Goal: Complete application form: Complete application form

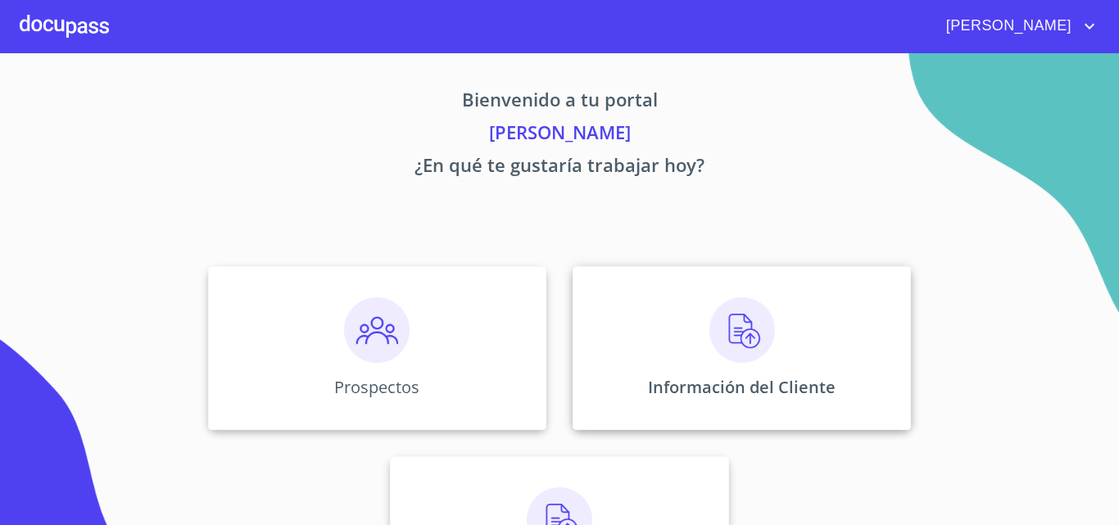
click at [704, 387] on p "Información del Cliente" at bounding box center [742, 387] width 188 height 22
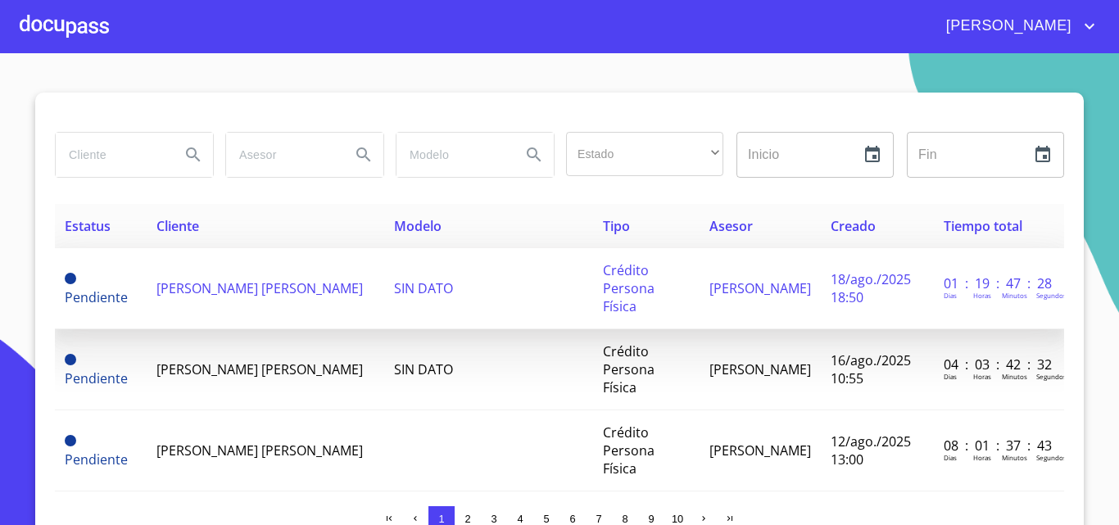
click at [223, 279] on span "[PERSON_NAME] [PERSON_NAME]" at bounding box center [260, 288] width 206 height 18
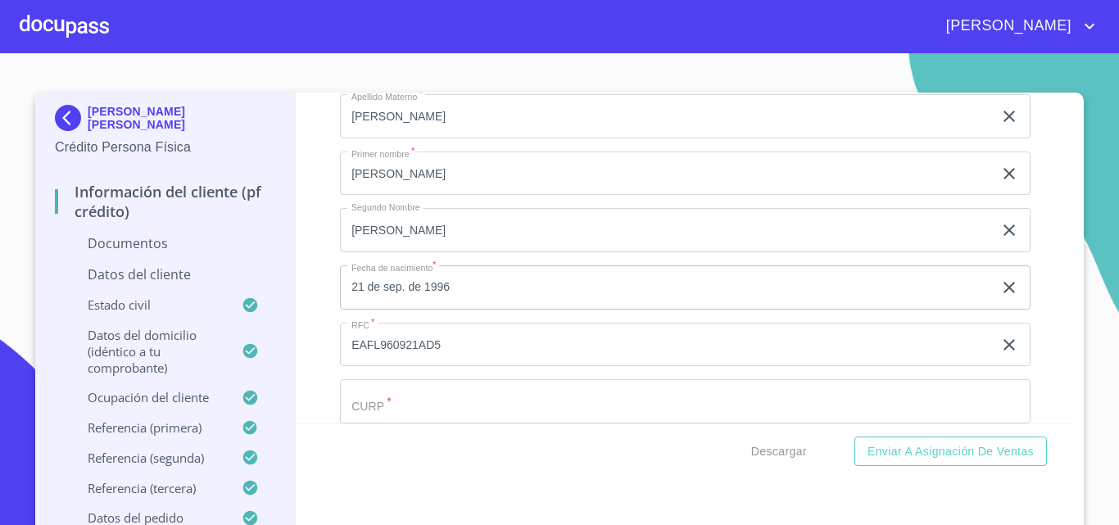
scroll to position [2294, 0]
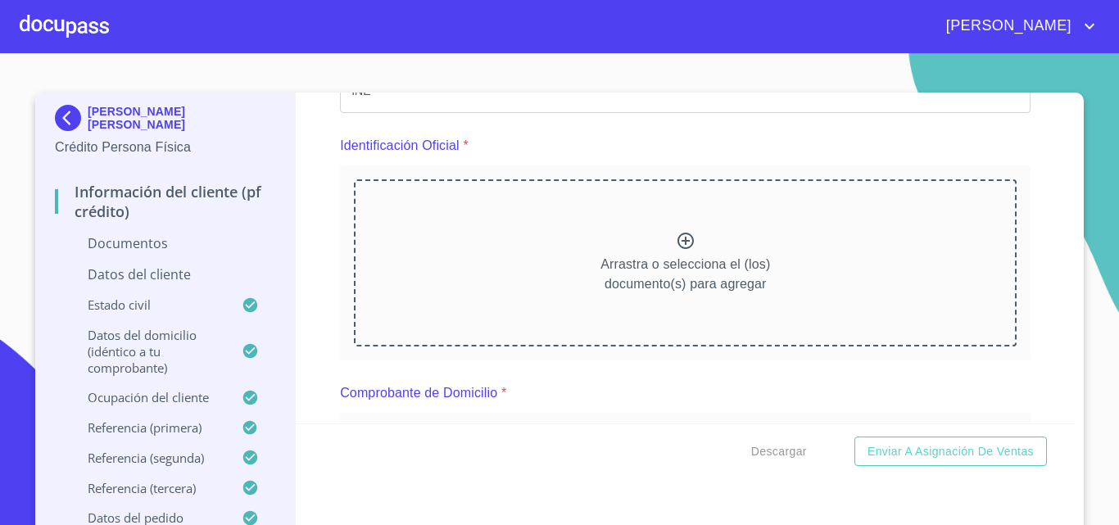
scroll to position [164, 0]
click at [559, 258] on div "Arrastra o selecciona el (los) documento(s) para agregar" at bounding box center [685, 261] width 663 height 167
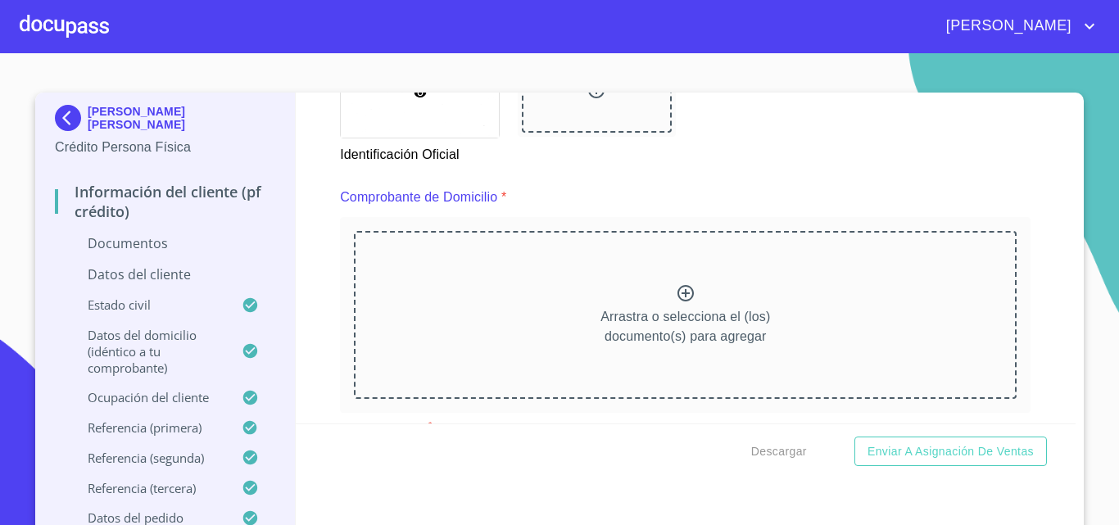
scroll to position [819, 0]
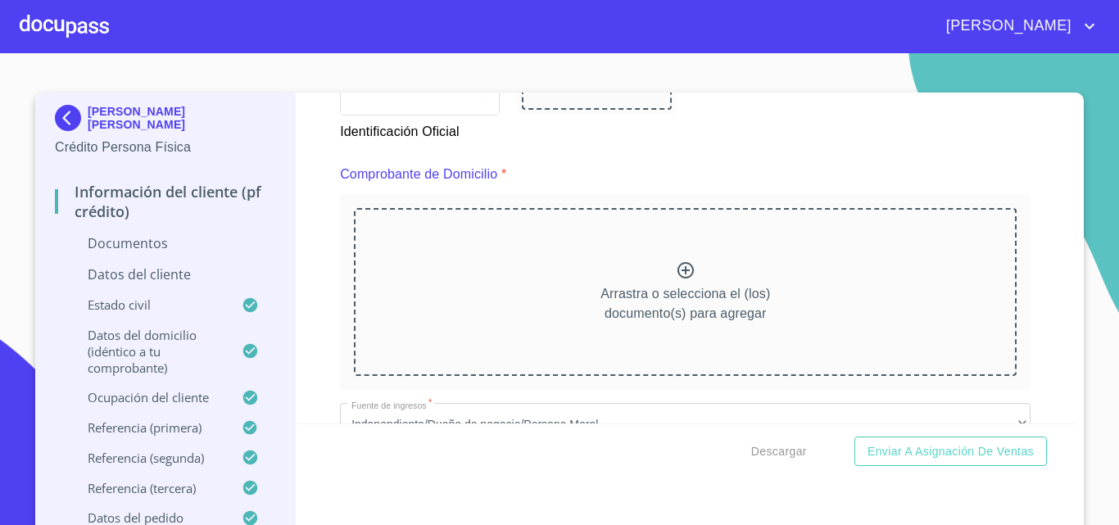
click at [610, 303] on p "Arrastra o selecciona el (los) documento(s) para agregar" at bounding box center [686, 303] width 170 height 39
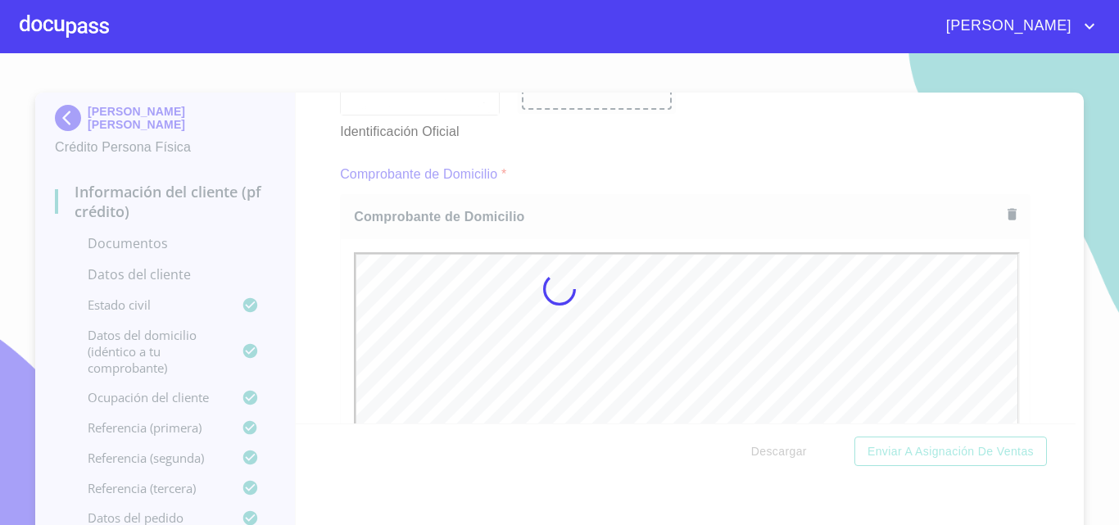
scroll to position [0, 0]
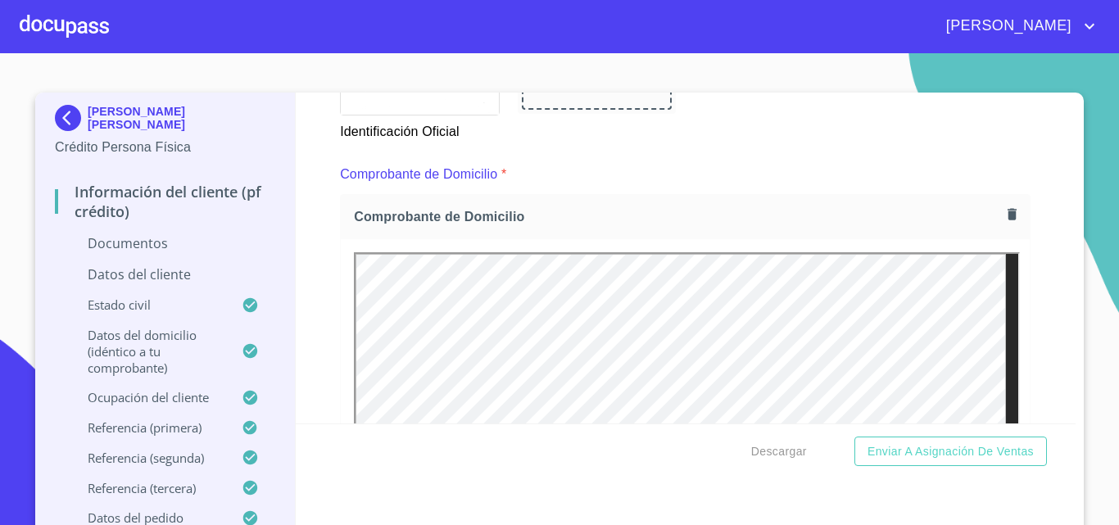
click at [1001, 224] on button "button" at bounding box center [1012, 214] width 22 height 22
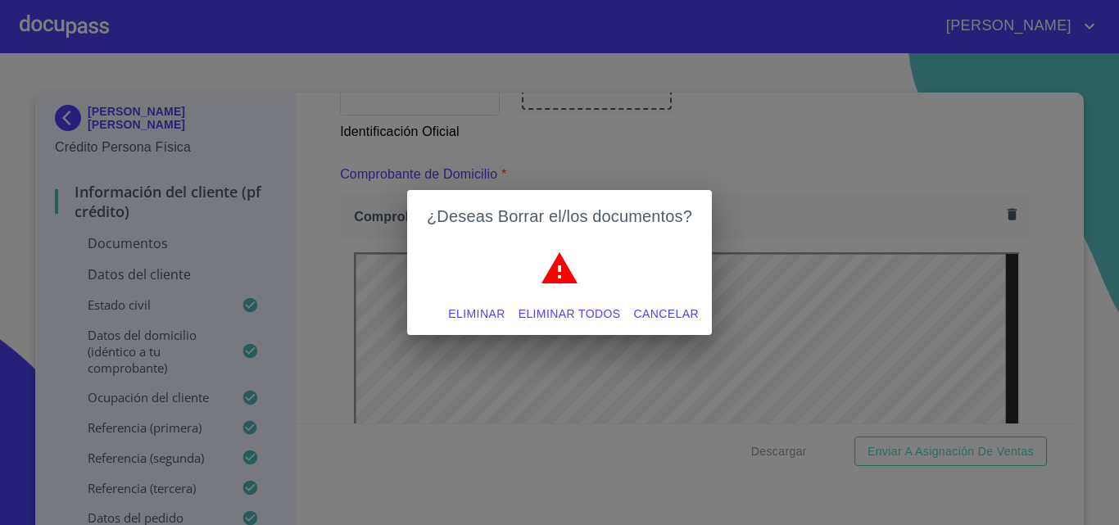
click at [593, 307] on span "Eliminar todos" at bounding box center [570, 314] width 102 height 20
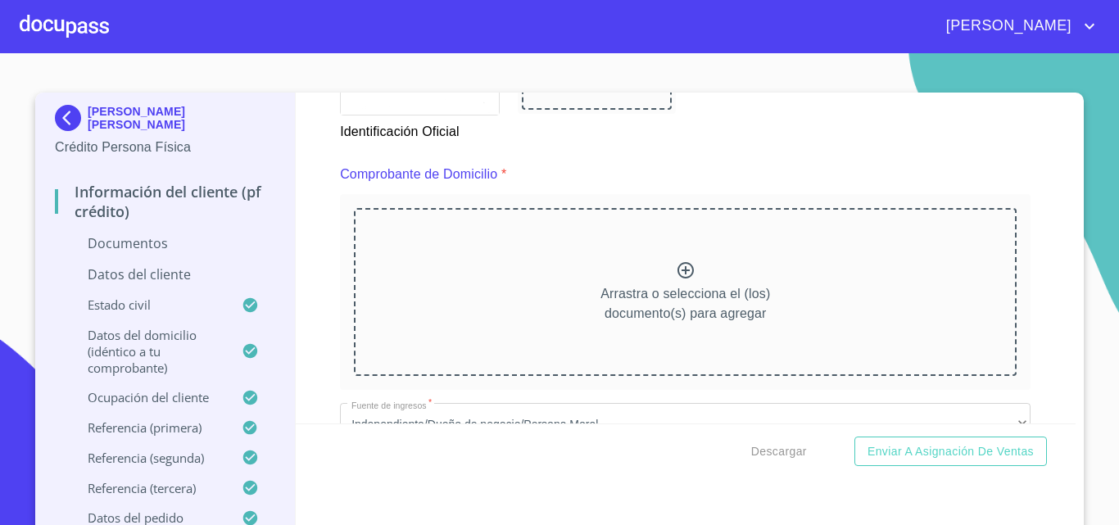
click at [635, 303] on p "Arrastra o selecciona el (los) documento(s) para agregar" at bounding box center [686, 303] width 170 height 39
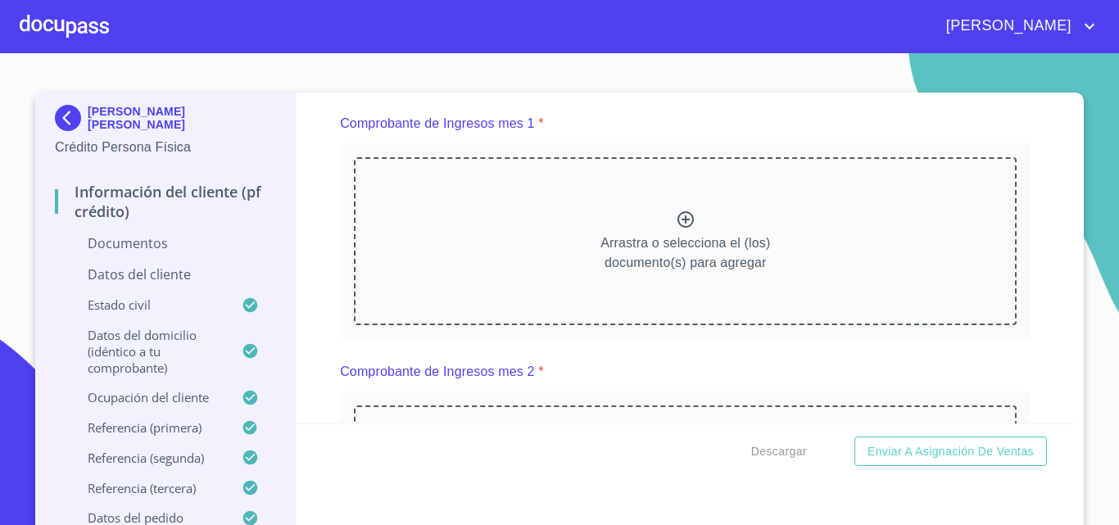
scroll to position [1475, 0]
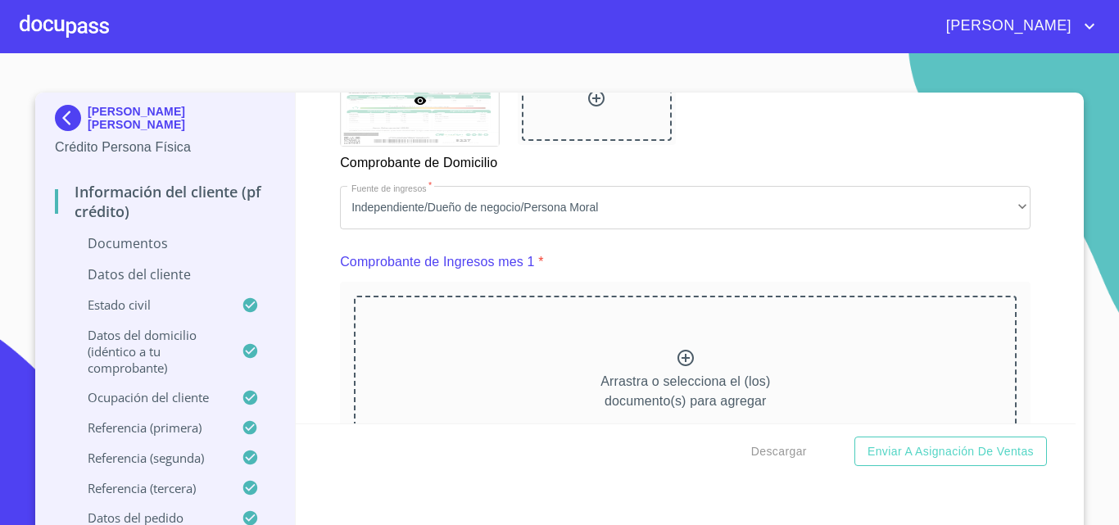
click at [532, 363] on div "Arrastra o selecciona el (los) documento(s) para agregar" at bounding box center [685, 379] width 663 height 167
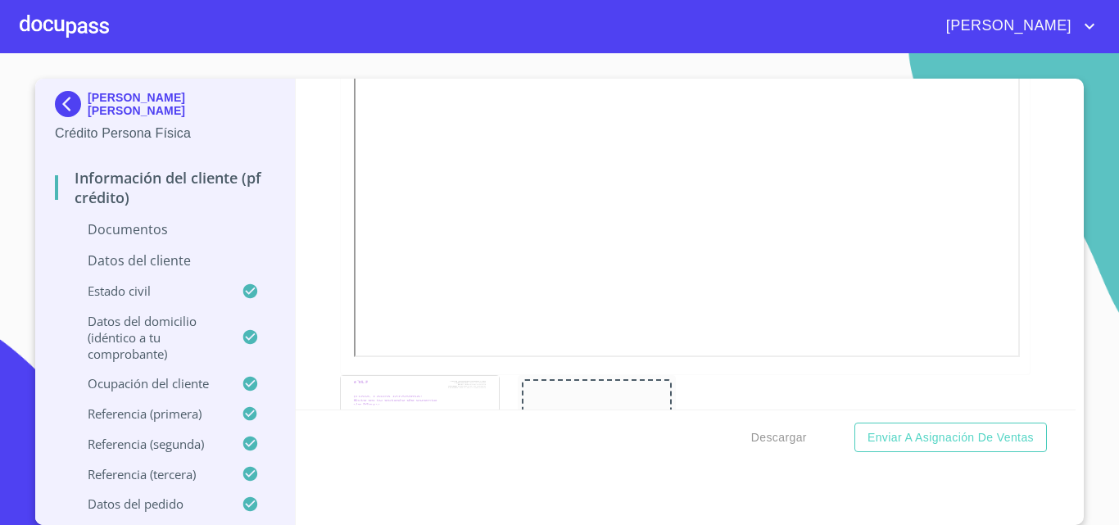
scroll to position [2294, 0]
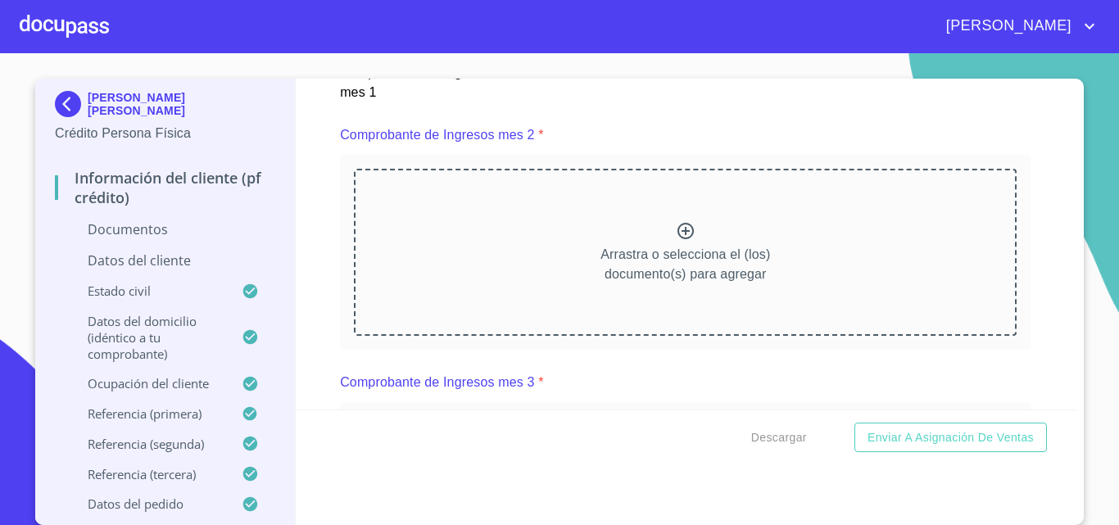
click at [576, 287] on div "Arrastra o selecciona el (los) documento(s) para agregar" at bounding box center [685, 252] width 663 height 167
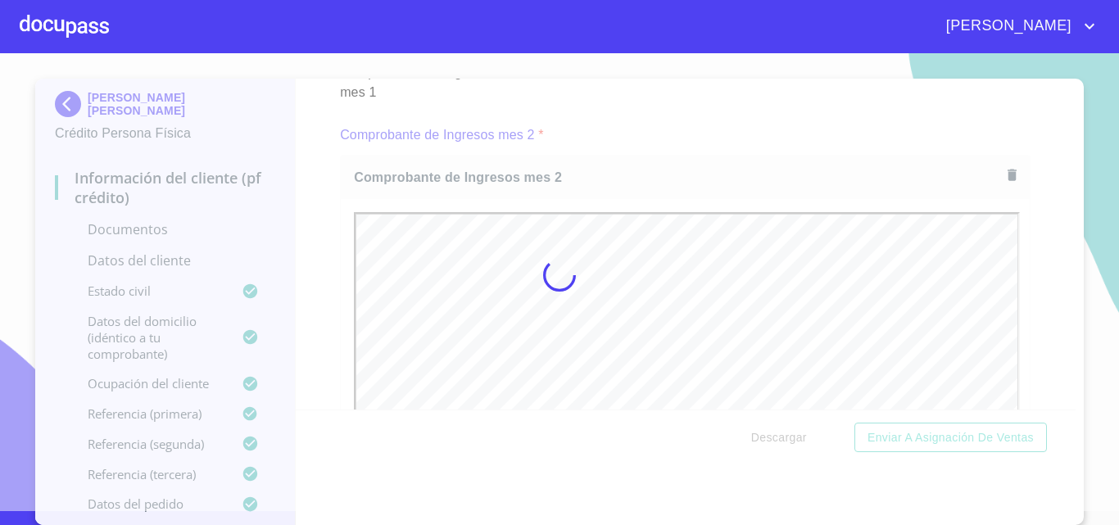
scroll to position [0, 0]
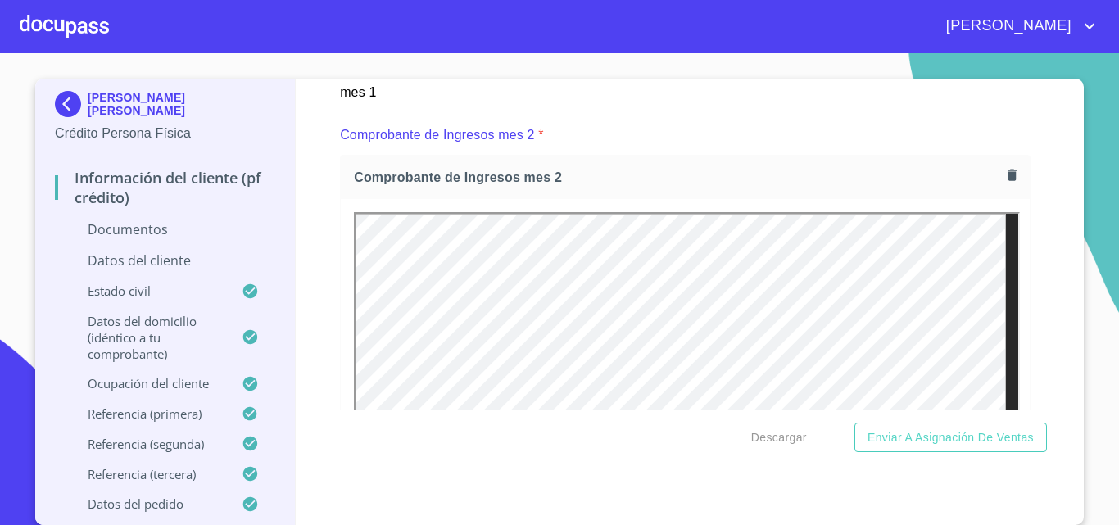
click at [315, 238] on div "Información del cliente (PF crédito) Documentos Documento de identificación.   …" at bounding box center [686, 244] width 781 height 331
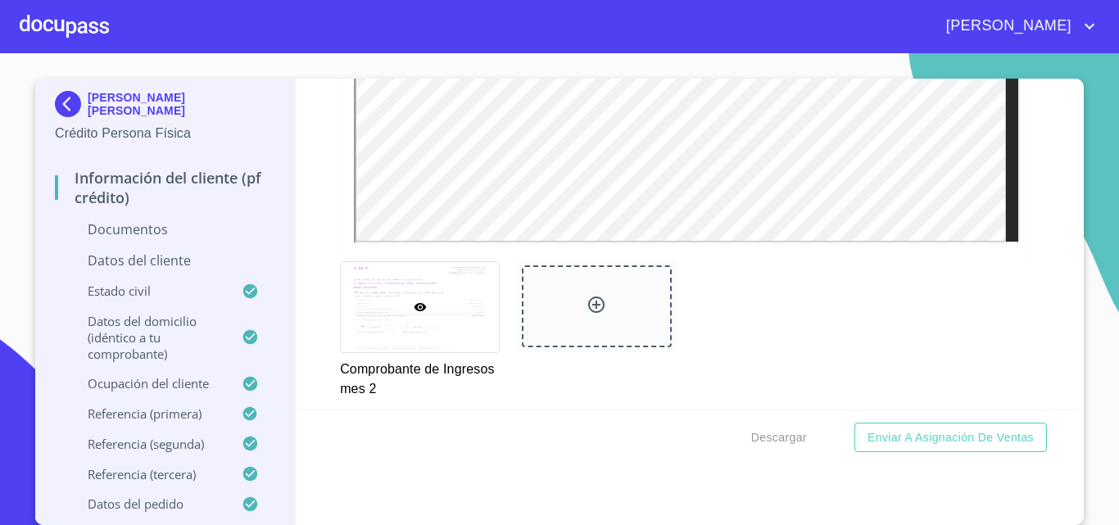
scroll to position [3032, 0]
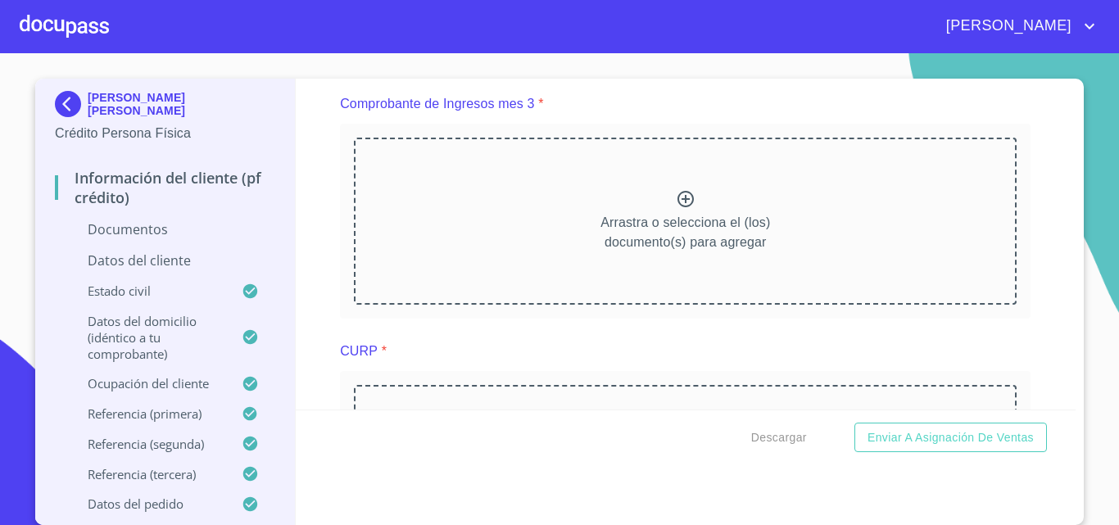
click at [525, 221] on div "Arrastra o selecciona el (los) documento(s) para agregar" at bounding box center [685, 221] width 663 height 167
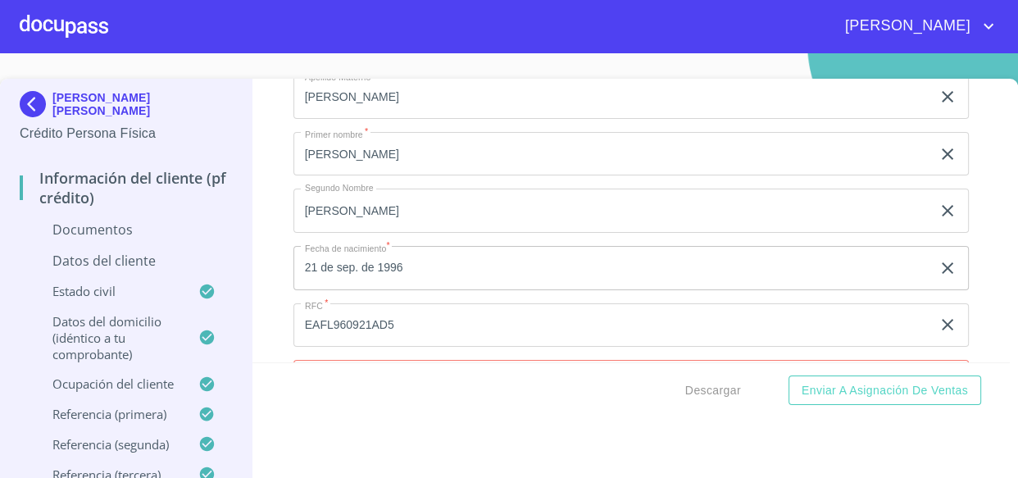
scroll to position [4566, 0]
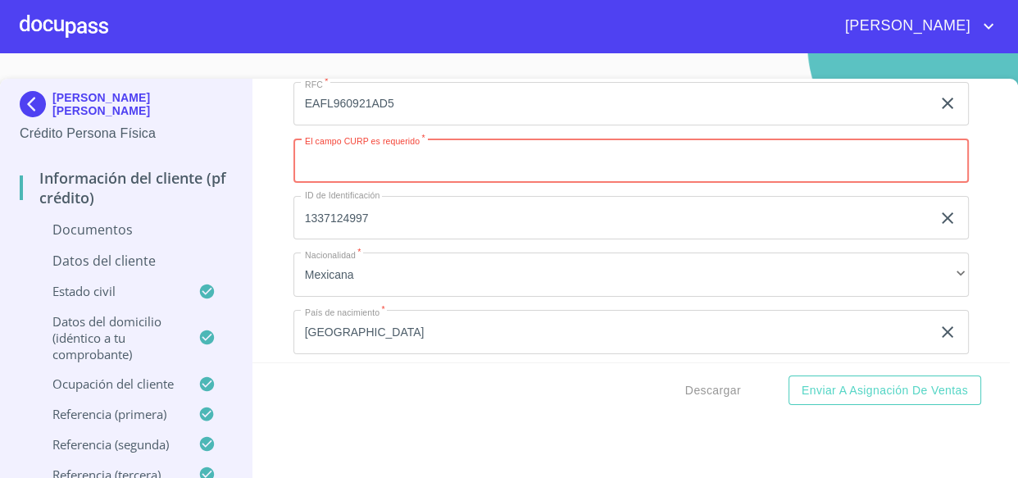
click at [340, 164] on input "Documento de identificación.   *" at bounding box center [631, 160] width 676 height 44
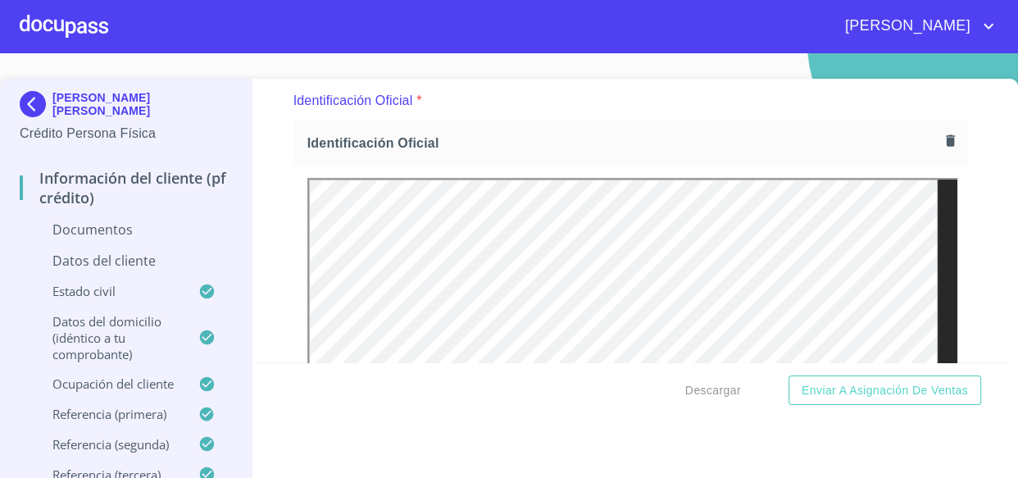
scroll to position [4365, 0]
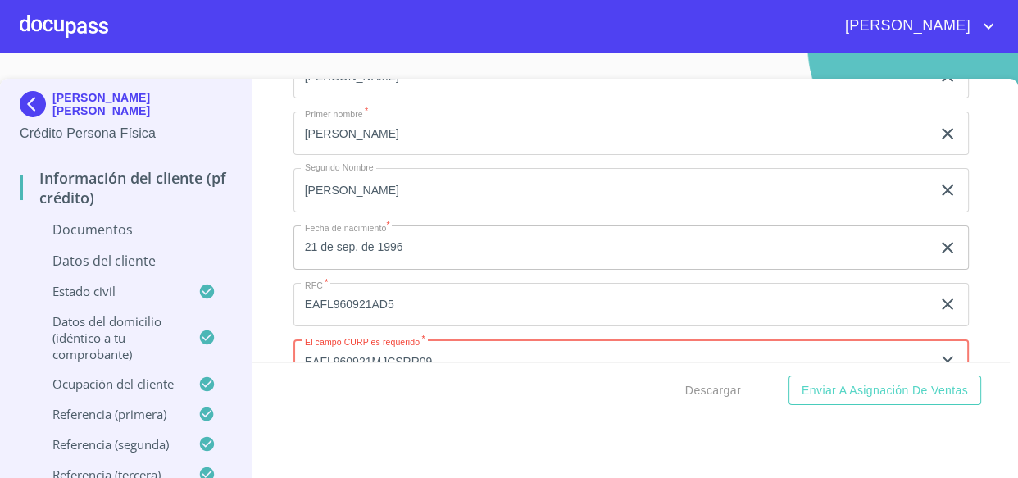
type input "EAFL960921MJCSRR09"
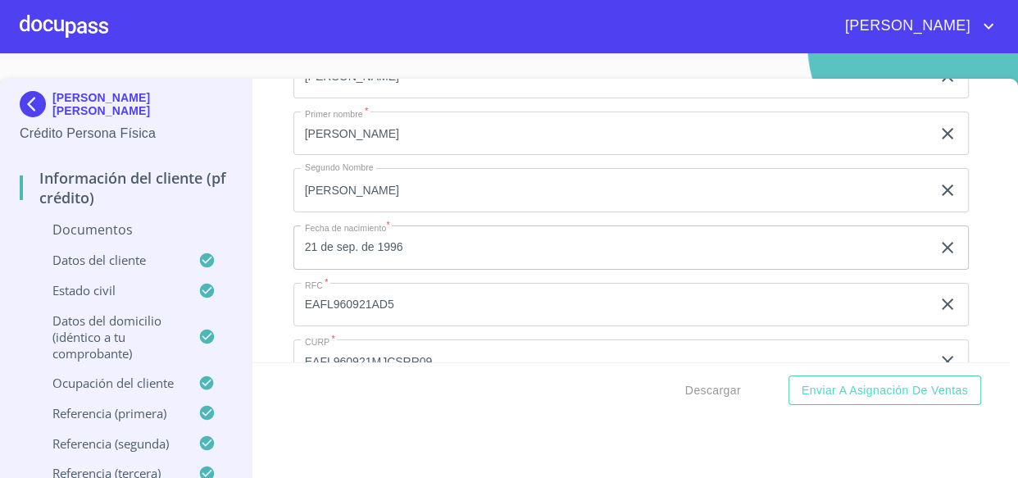
click at [282, 263] on div "Información del cliente (PF crédito) Documentos Documento de identificación.   …" at bounding box center [630, 221] width 757 height 284
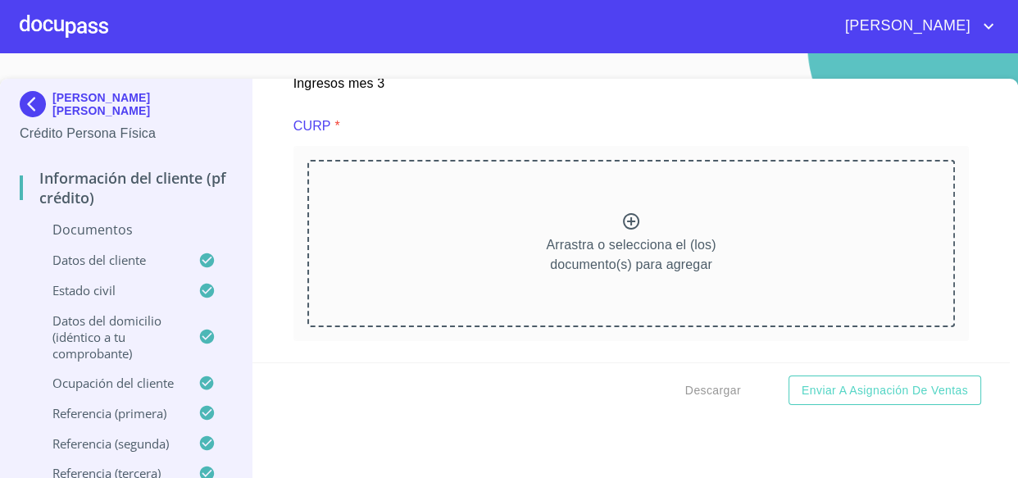
scroll to position [3918, 0]
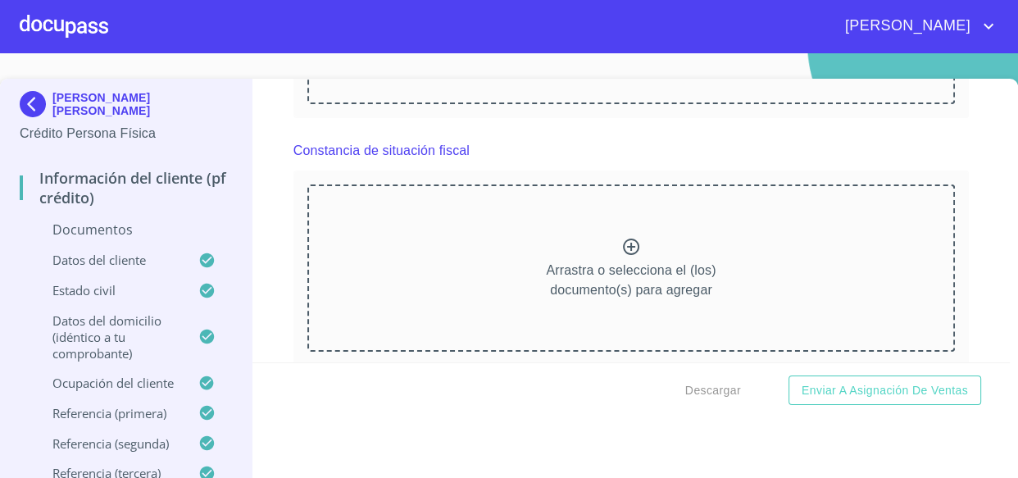
click at [452, 270] on div "Arrastra o selecciona el (los) documento(s) para agregar" at bounding box center [631, 267] width 648 height 167
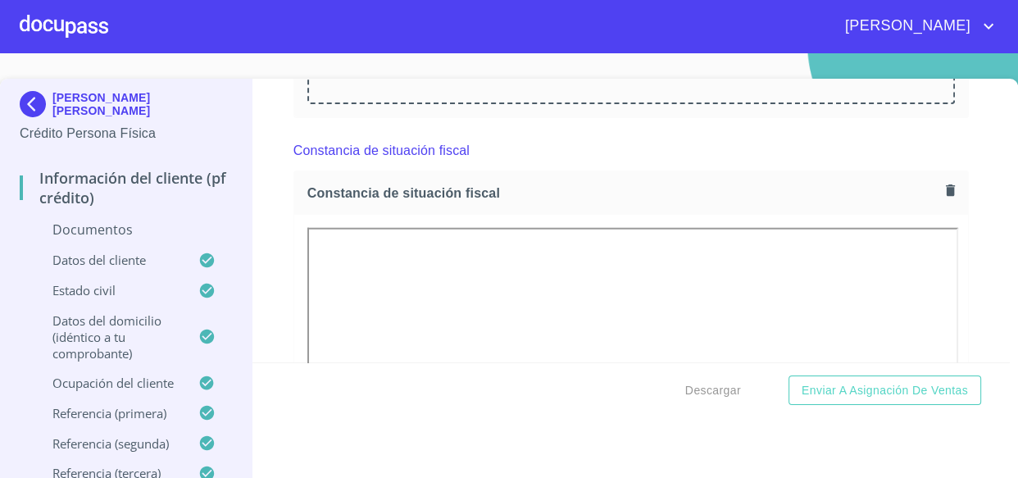
click at [274, 238] on div "Información del cliente (PF crédito) Documentos Documento de identificación.   …" at bounding box center [630, 221] width 757 height 284
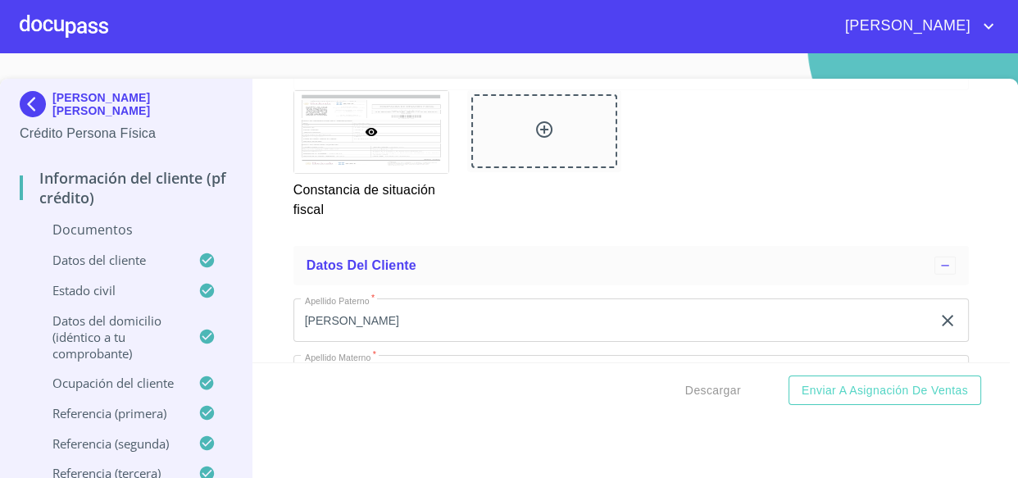
scroll to position [4961, 0]
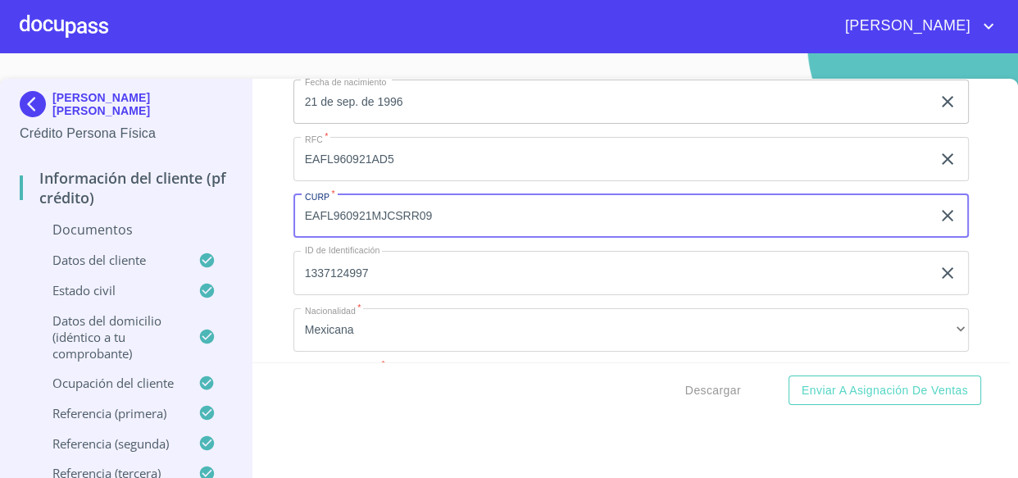
drag, startPoint x: 466, startPoint y: 212, endPoint x: 167, endPoint y: 211, distance: 299.1
click at [167, 211] on div "[PERSON_NAME] [PERSON_NAME] Crédito Persona Física Información del cliente (PF …" at bounding box center [505, 282] width 1010 height 406
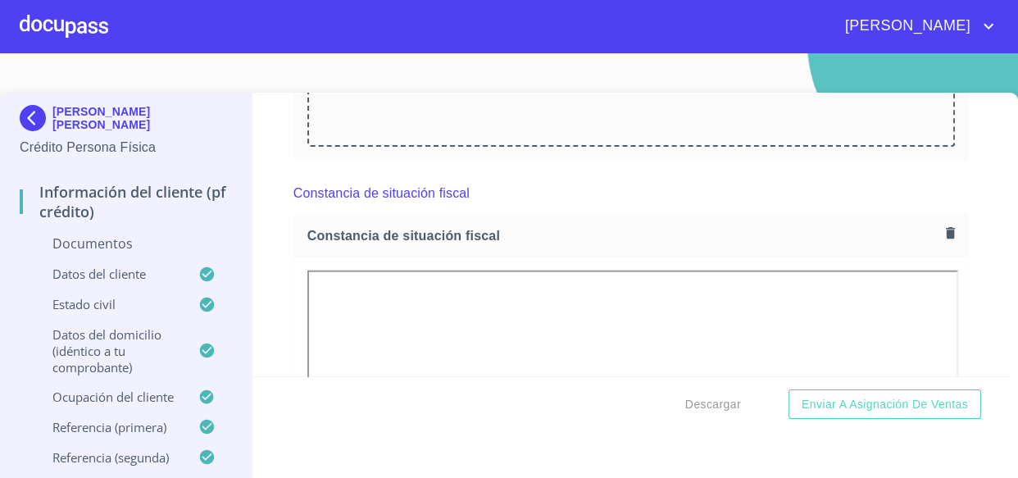
scroll to position [3769, 0]
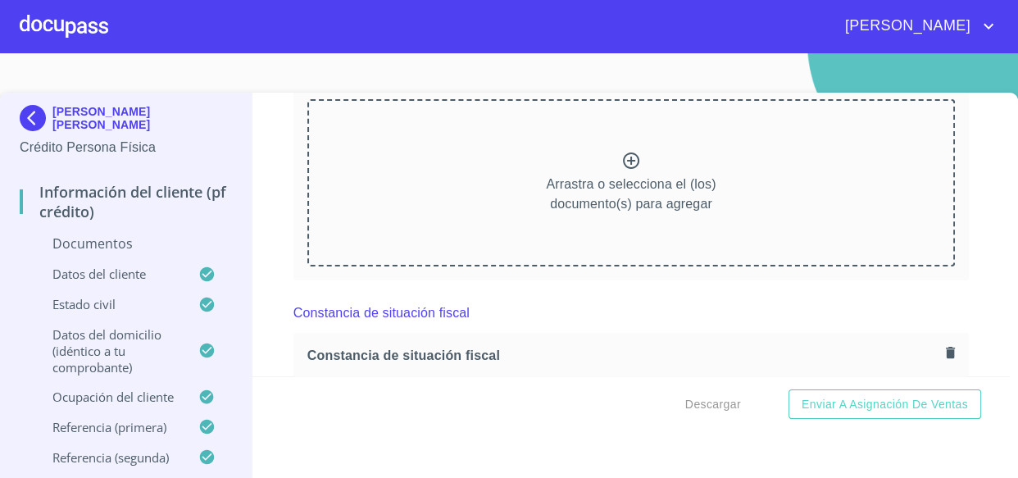
click at [508, 201] on div "Arrastra o selecciona el (los) documento(s) para agregar" at bounding box center [631, 182] width 648 height 167
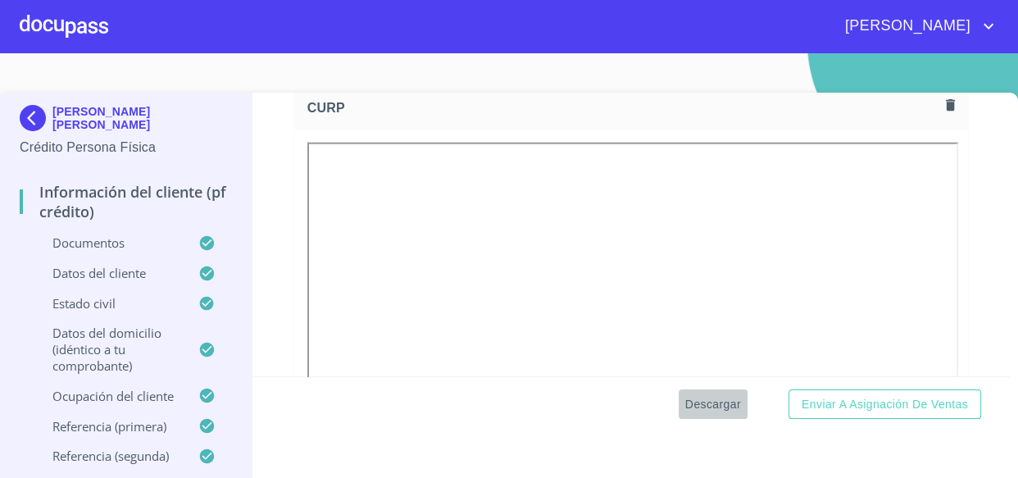
click at [704, 412] on span "Descargar" at bounding box center [713, 404] width 56 height 20
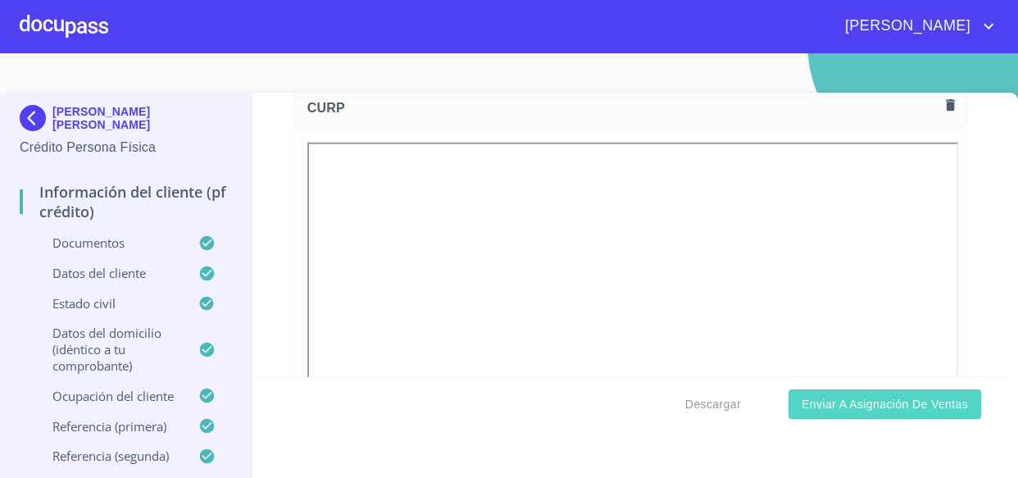
click at [857, 397] on span "Enviar a Asignación de Ventas" at bounding box center [884, 404] width 166 height 20
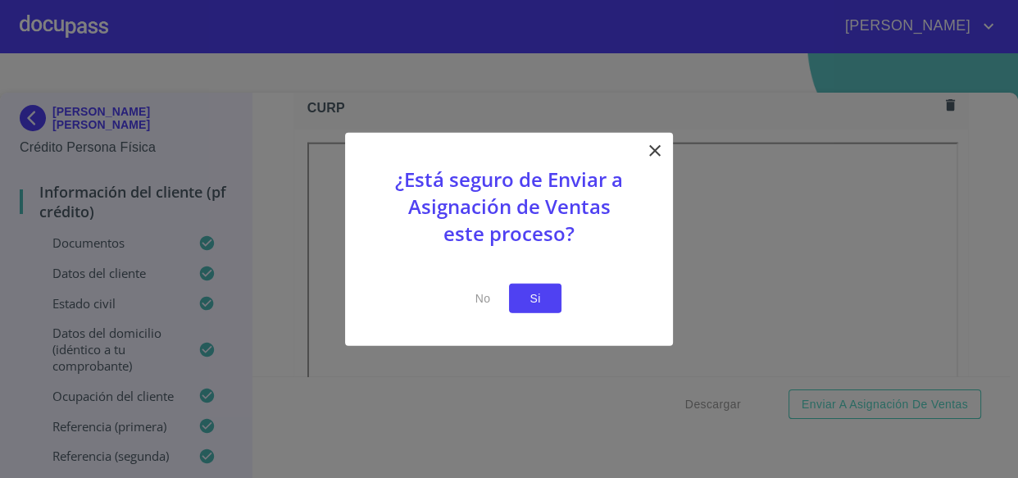
click at [537, 297] on span "Si" at bounding box center [535, 298] width 26 height 20
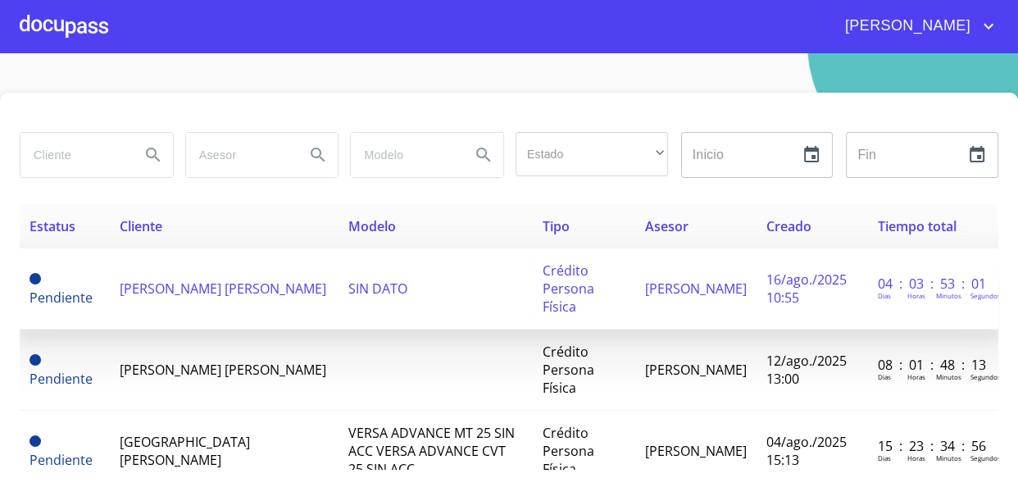
click at [225, 301] on td "[PERSON_NAME] [PERSON_NAME]" at bounding box center [224, 288] width 229 height 81
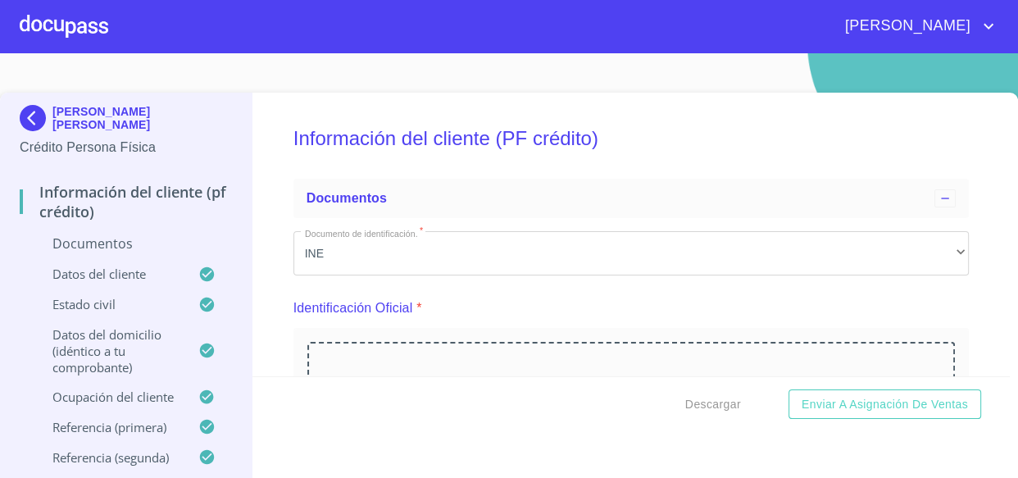
click at [442, 354] on div "Arrastra o selecciona el (los) documento(s) para agregar" at bounding box center [631, 425] width 648 height 167
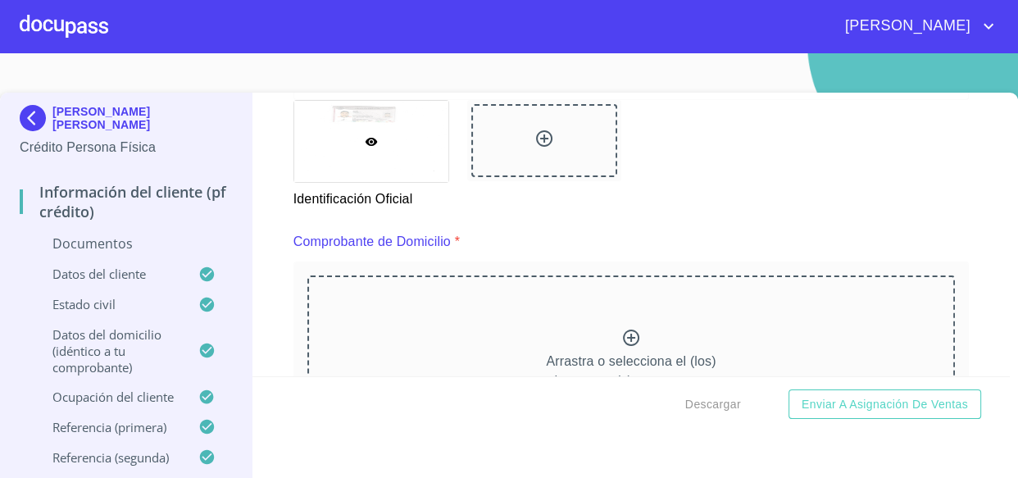
scroll to position [745, 0]
click at [271, 257] on div "Información del cliente (PF crédito) Documentos Documento de identificación.   …" at bounding box center [630, 235] width 757 height 284
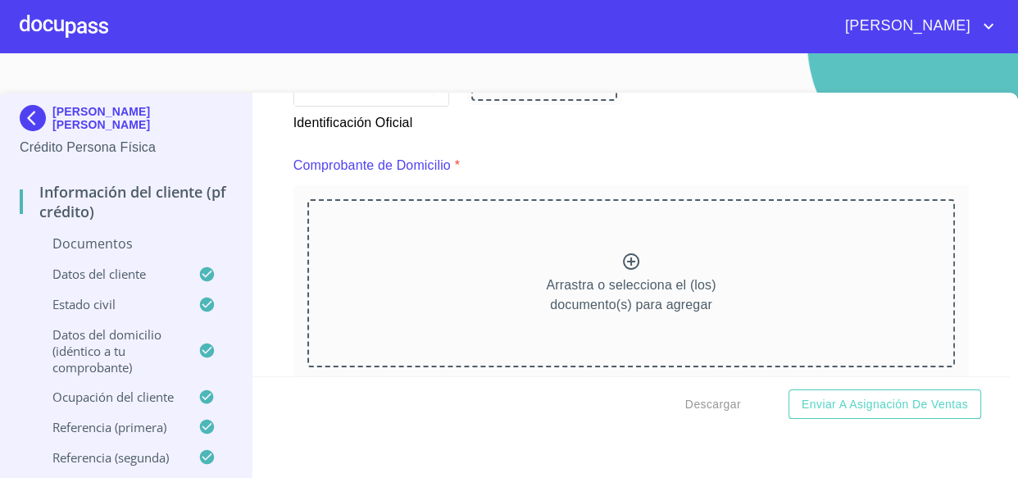
scroll to position [1042, 0]
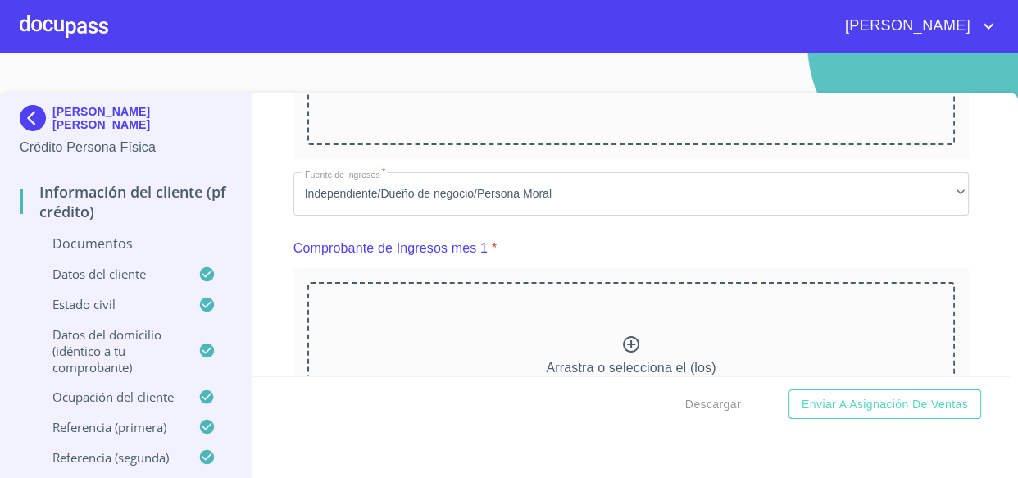
click at [455, 318] on div "Arrastra o selecciona el (los) documento(s) para agregar" at bounding box center [631, 365] width 648 height 167
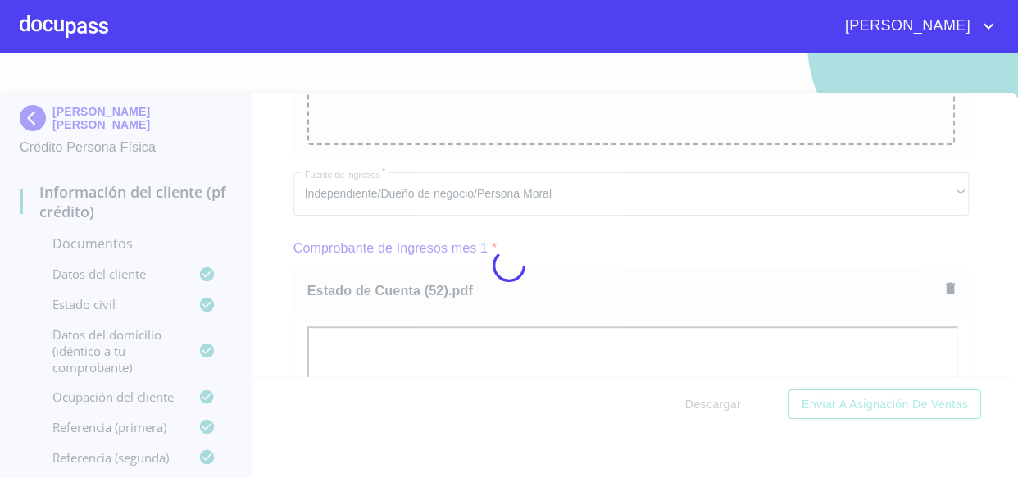
scroll to position [20, 0]
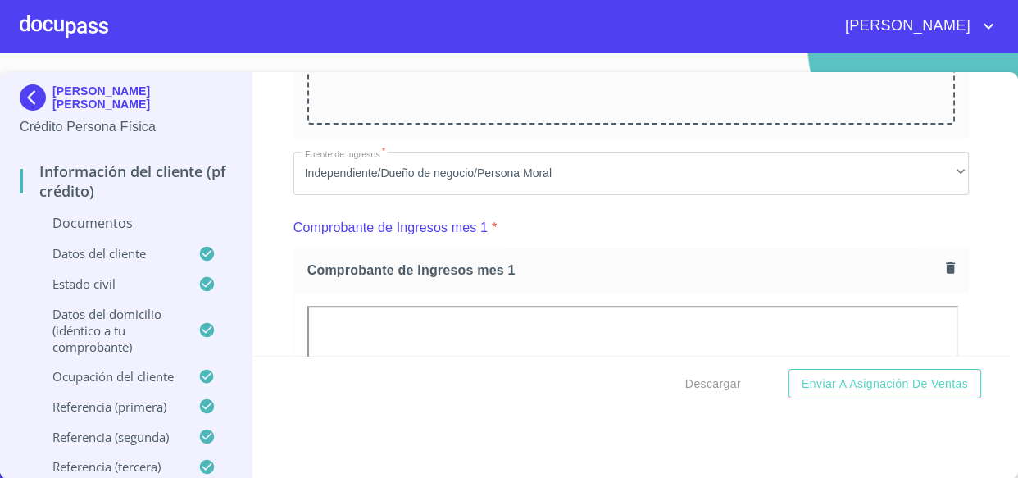
click at [280, 275] on div "Información del cliente (PF crédito) Documentos Documento de identificación.   …" at bounding box center [630, 214] width 757 height 284
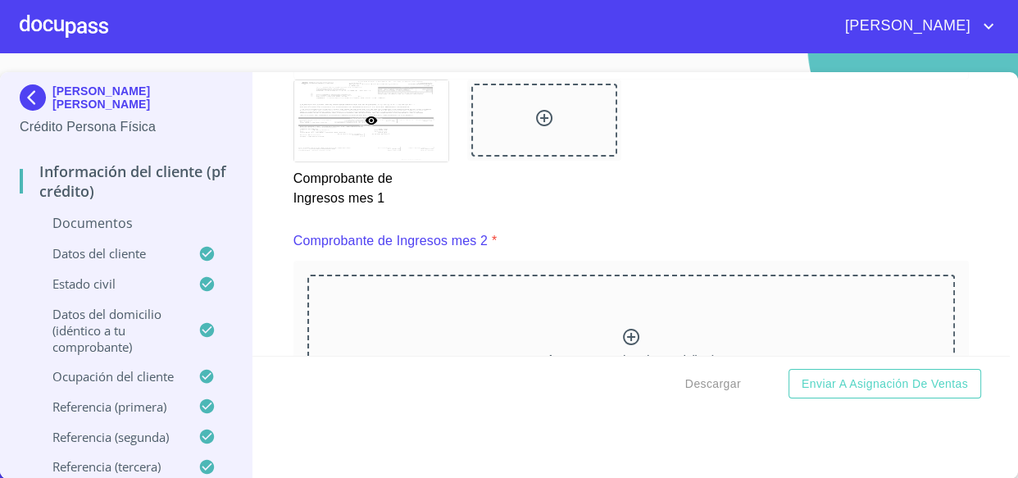
scroll to position [1862, 0]
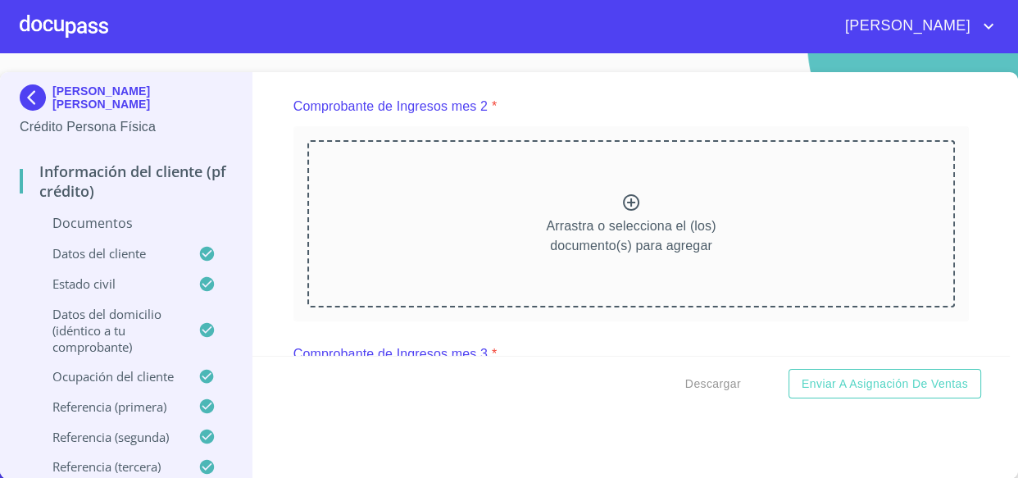
click at [619, 242] on p "Arrastra o selecciona el (los) documento(s) para agregar" at bounding box center [631, 235] width 170 height 39
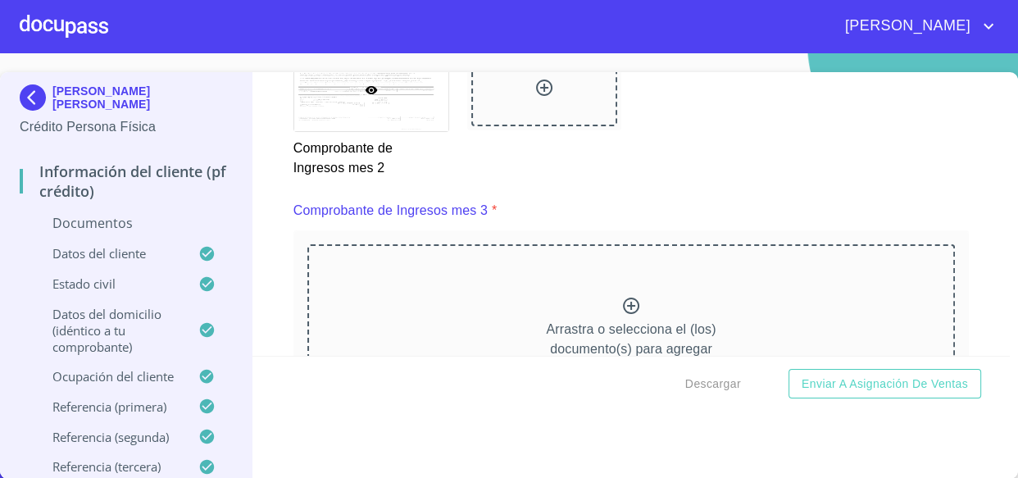
scroll to position [2607, 0]
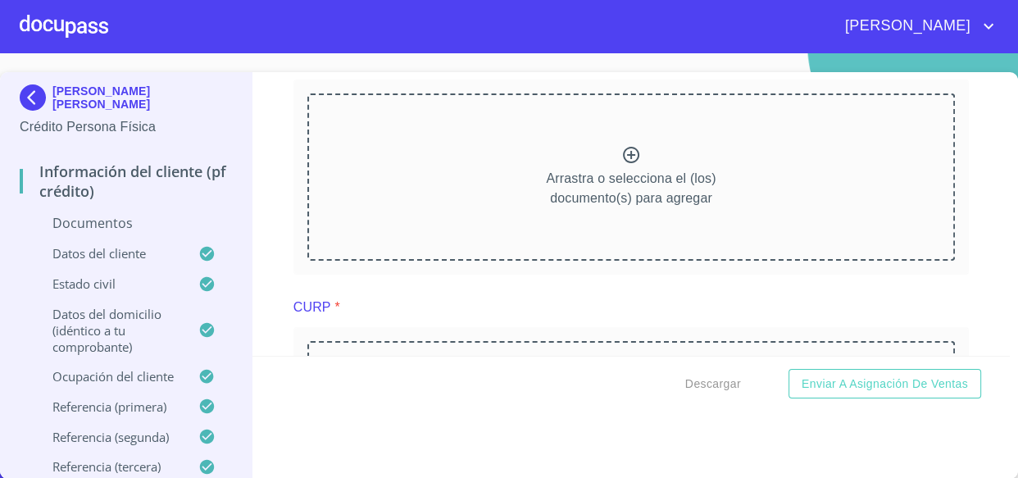
click at [546, 178] on p "Arrastra o selecciona el (los) documento(s) para agregar" at bounding box center [631, 188] width 170 height 39
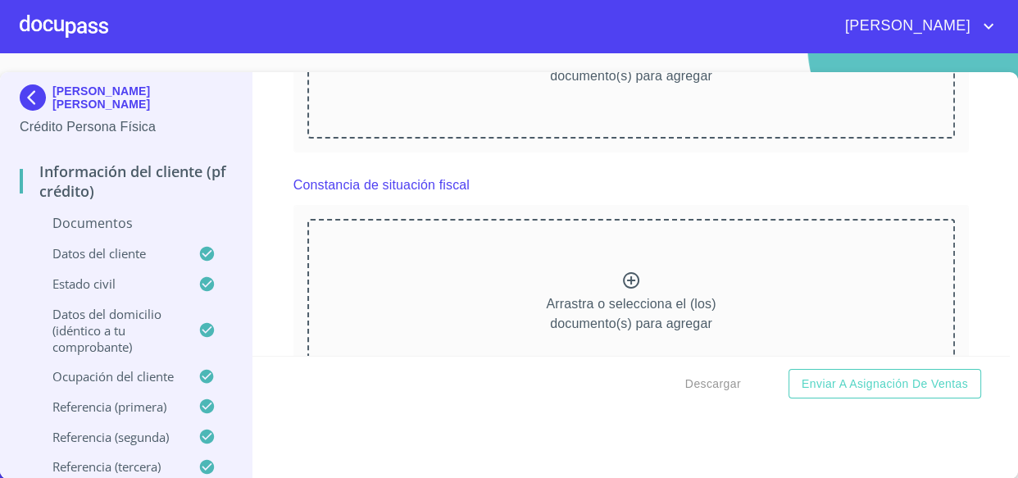
scroll to position [3426, 0]
click at [403, 288] on div "Arrastra o selecciona el (los) documento(s) para agregar" at bounding box center [631, 303] width 648 height 167
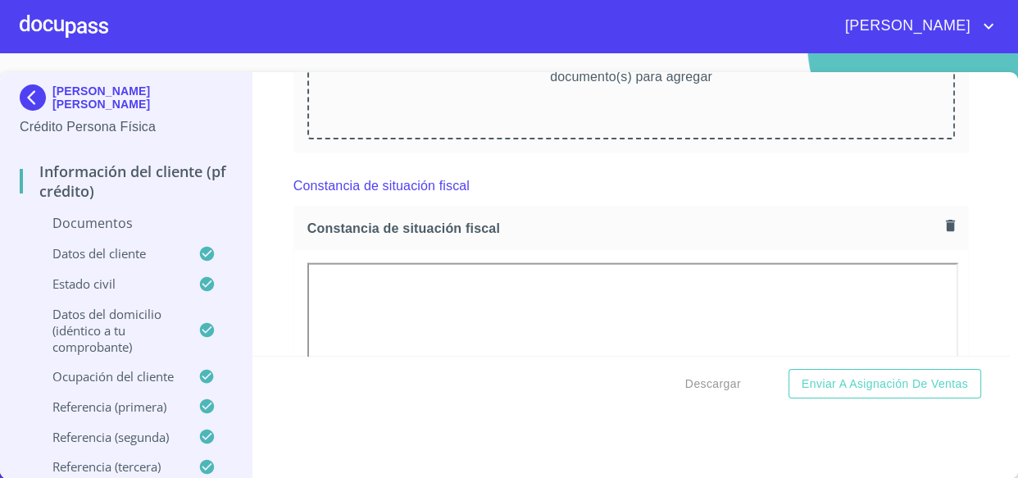
click at [285, 255] on div "Información del cliente (PF crédito) Documentos Documento de identificación.   …" at bounding box center [630, 214] width 757 height 284
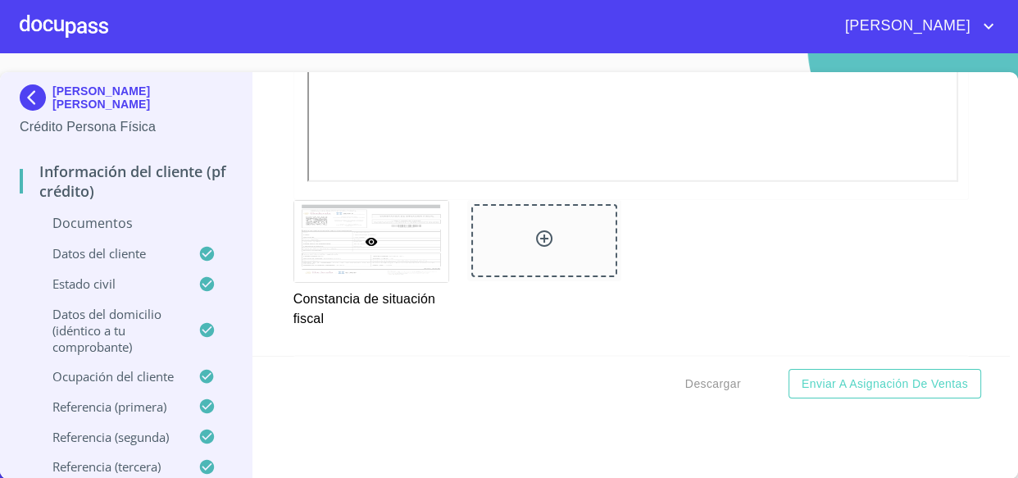
scroll to position [4394, 0]
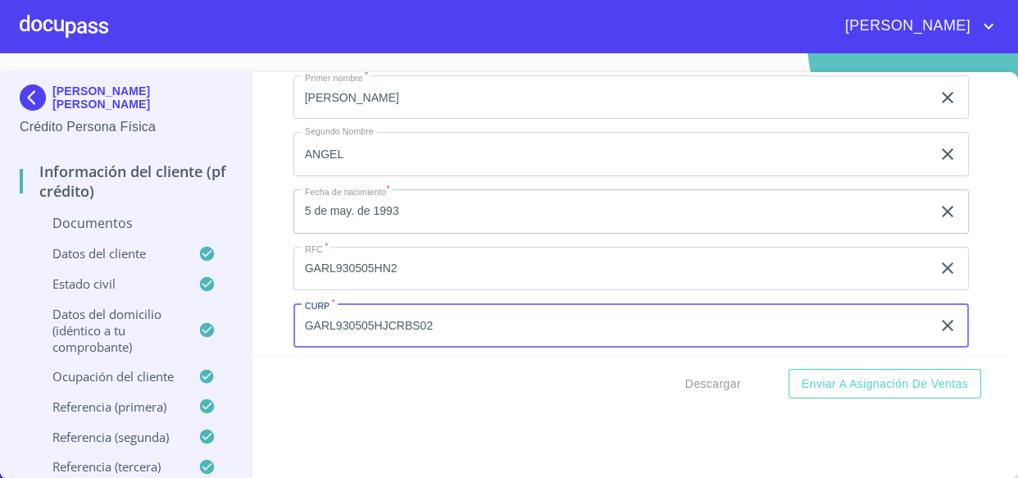
drag, startPoint x: 433, startPoint y: 319, endPoint x: 274, endPoint y: 314, distance: 159.9
click at [274, 314] on div "Información del cliente (PF crédito) Documentos Documento de identificación.   …" at bounding box center [630, 214] width 757 height 284
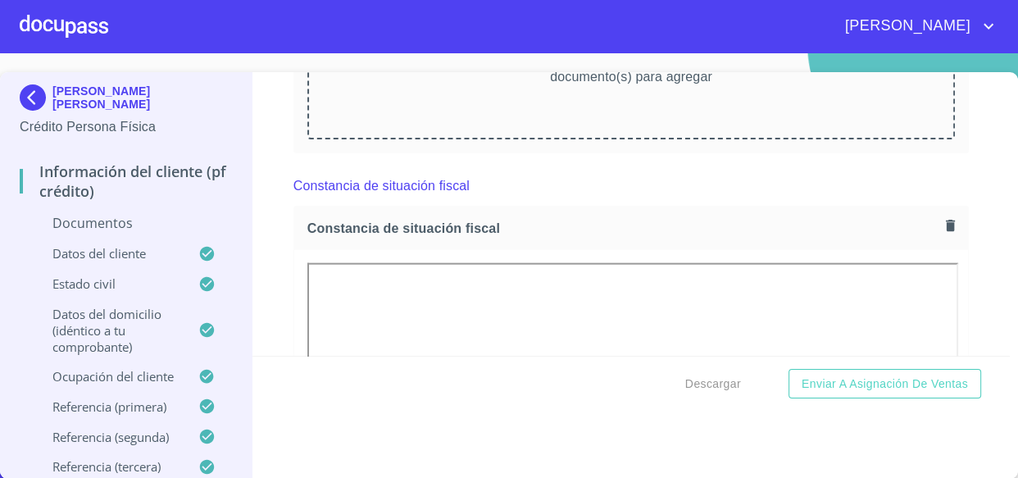
scroll to position [3203, 0]
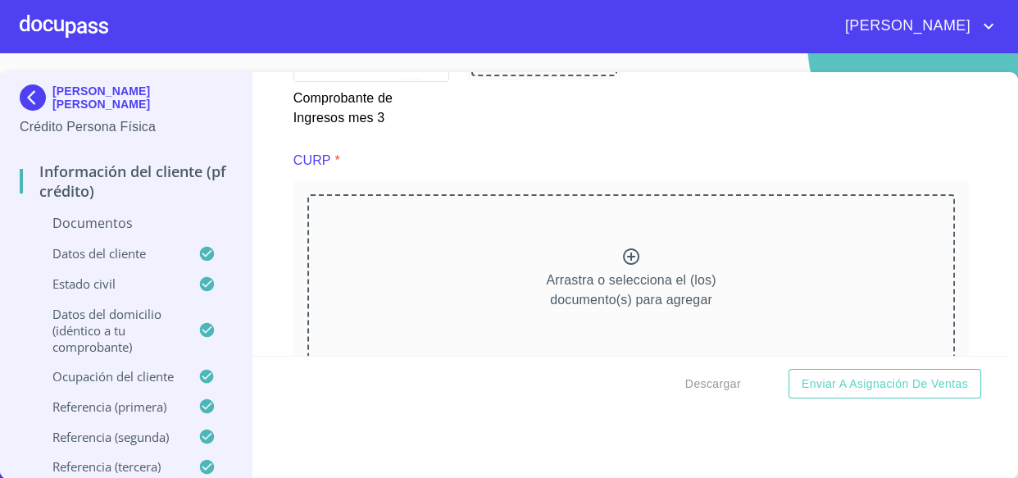
click at [457, 258] on div "Arrastra o selecciona el (los) documento(s) para agregar" at bounding box center [631, 277] width 648 height 167
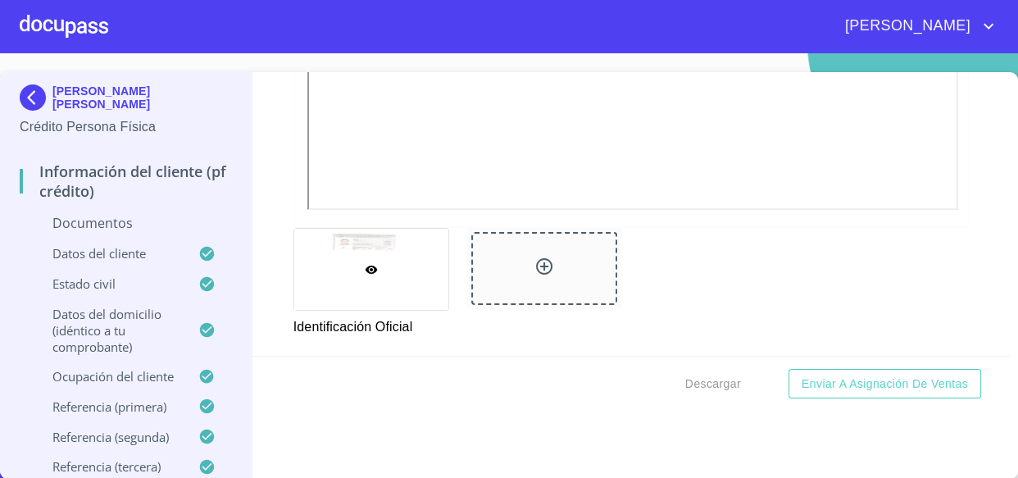
scroll to position [745, 0]
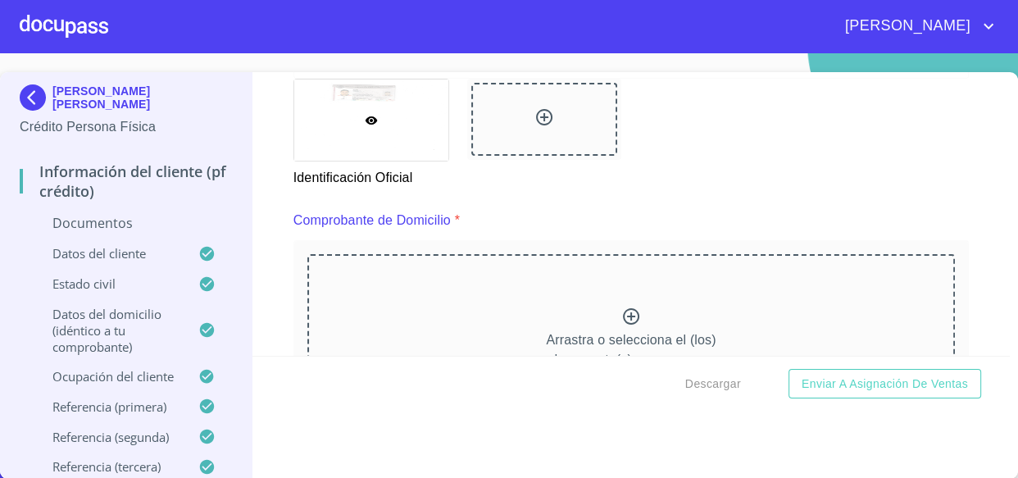
click at [553, 320] on div "Arrastra o selecciona el (los) documento(s) para agregar" at bounding box center [631, 337] width 648 height 167
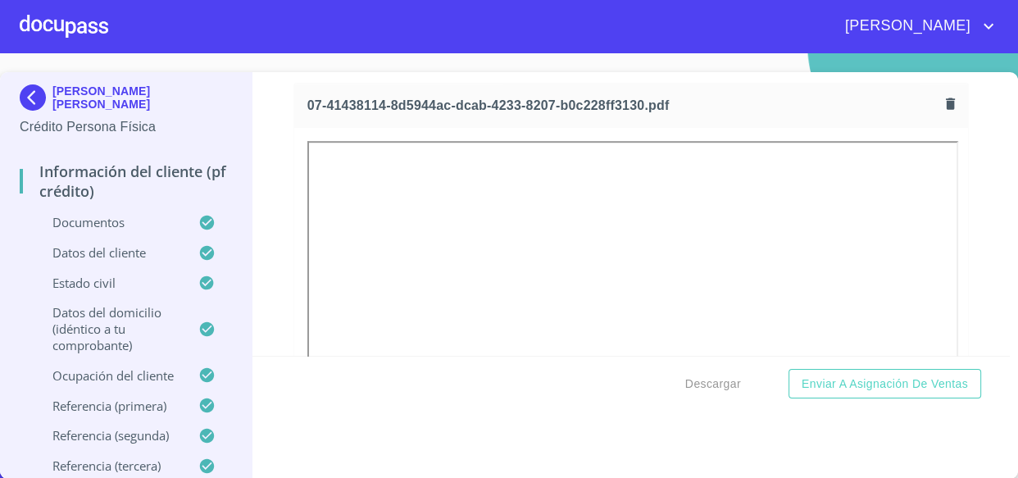
scroll to position [968, 0]
